Goal: Task Accomplishment & Management: Manage account settings

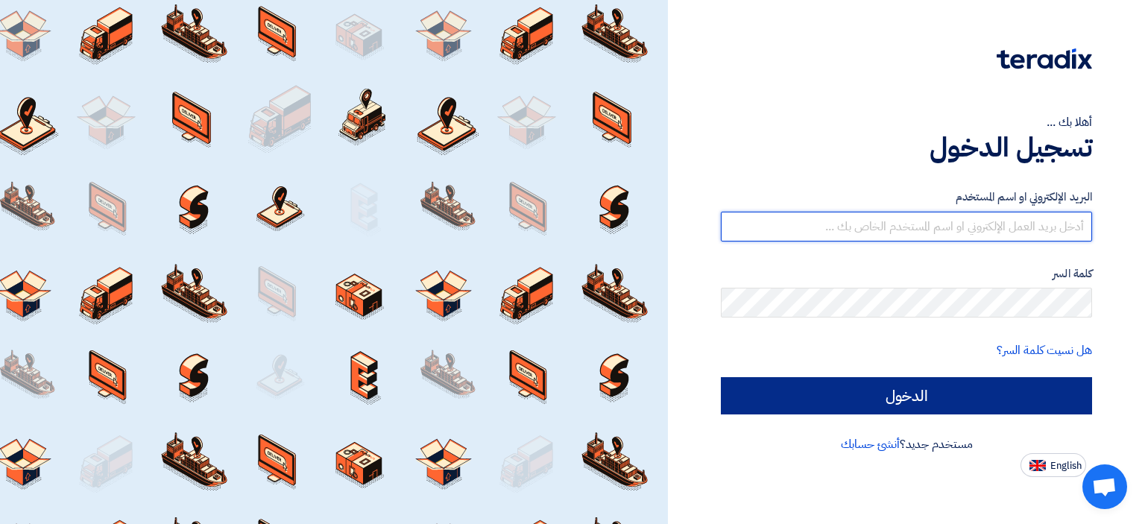
type input "[PERSON_NAME][DOMAIN_NAME][EMAIL_ADDRESS][PERSON_NAME][DOMAIN_NAME]"
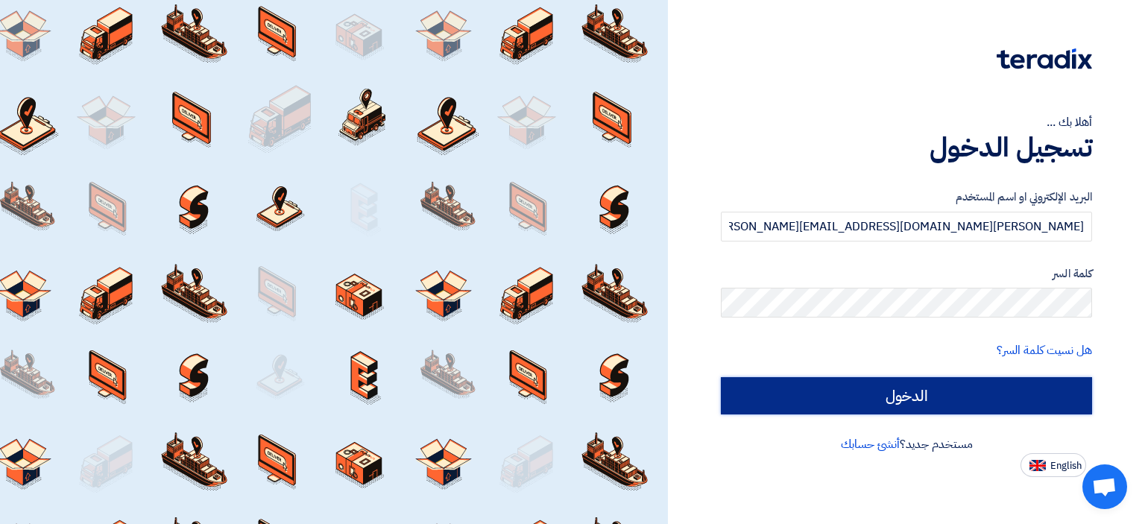
click at [827, 388] on input "الدخول" at bounding box center [906, 395] width 371 height 37
type input "Sign in"
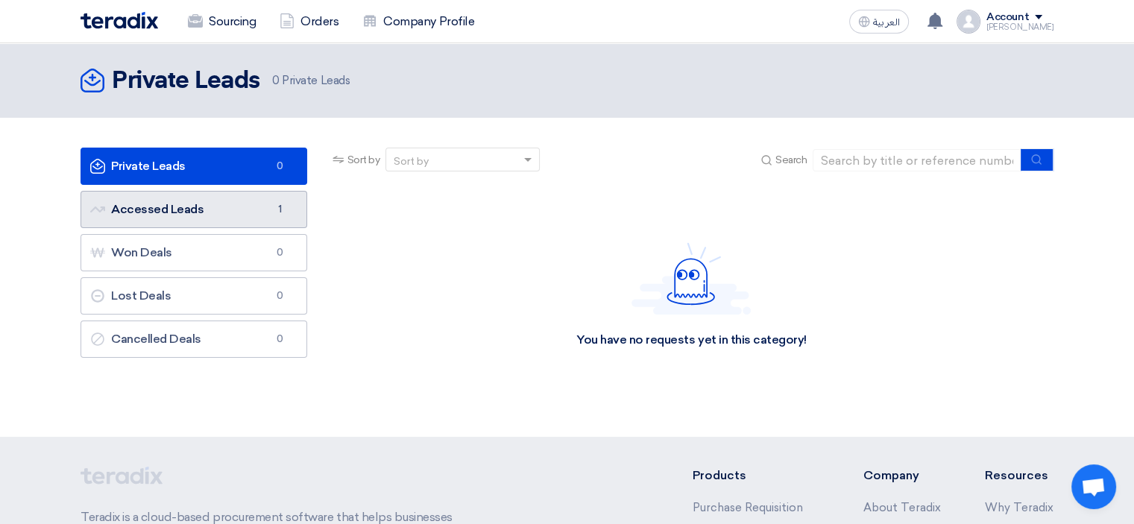
click at [256, 202] on link "Accessed Leads Accessed Leads 1" at bounding box center [194, 209] width 227 height 37
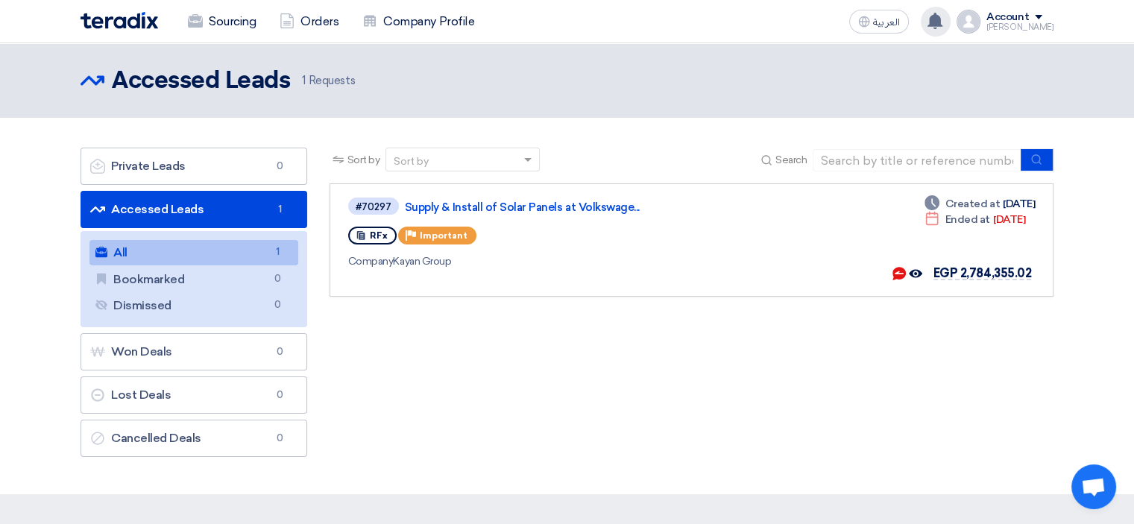
click at [948, 29] on div "Your offer for "Supply & Install of Solar Panels at Volkswagen Obour Branch" re…" at bounding box center [936, 22] width 30 height 30
